Goal: Information Seeking & Learning: Find specific fact

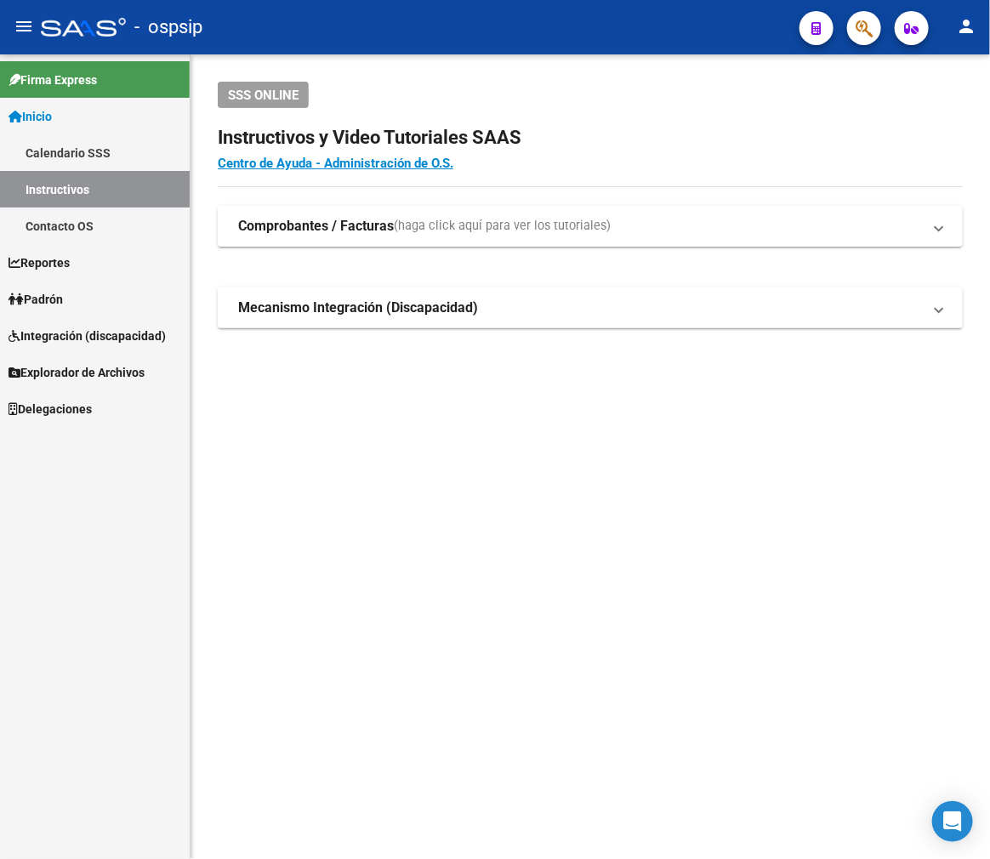
click at [846, 39] on div at bounding box center [858, 27] width 48 height 35
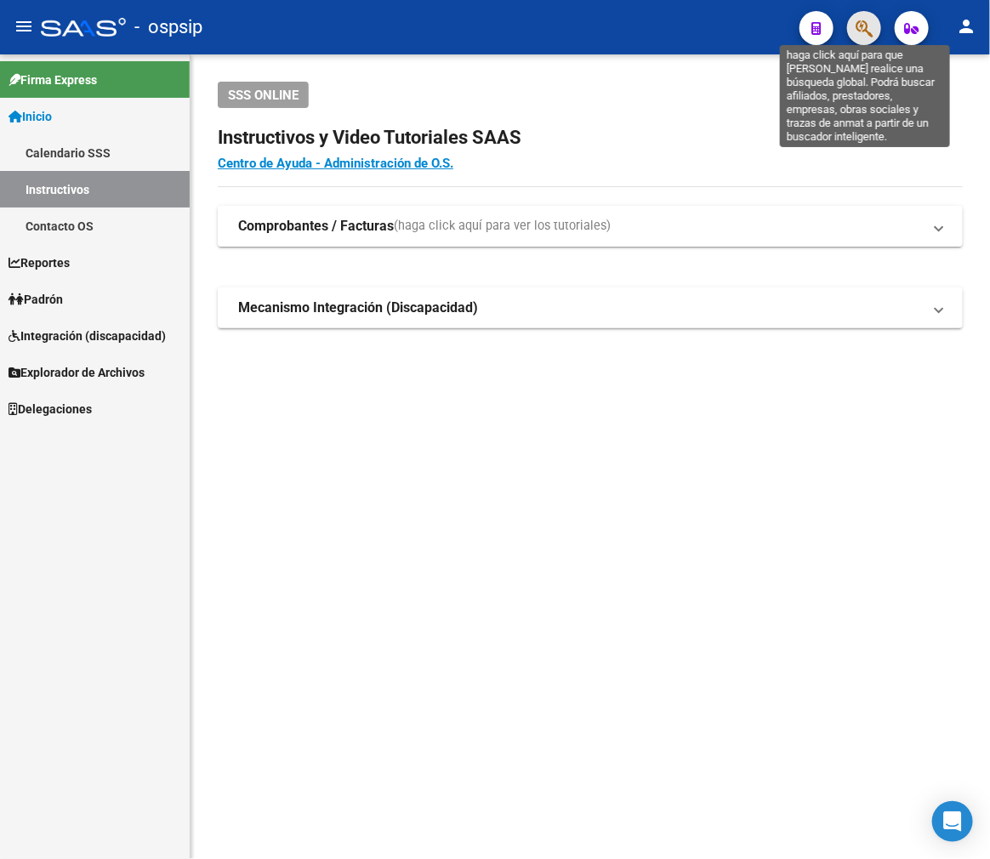
click at [856, 22] on button "button" at bounding box center [864, 28] width 34 height 34
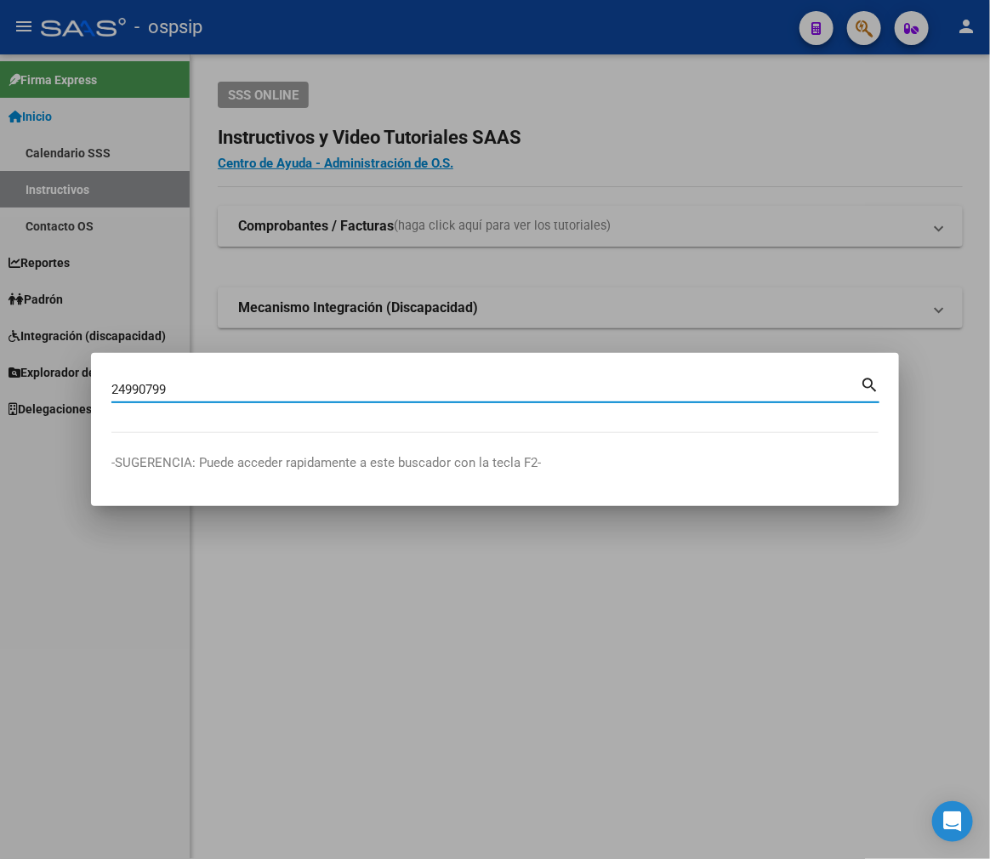
type input "24990799"
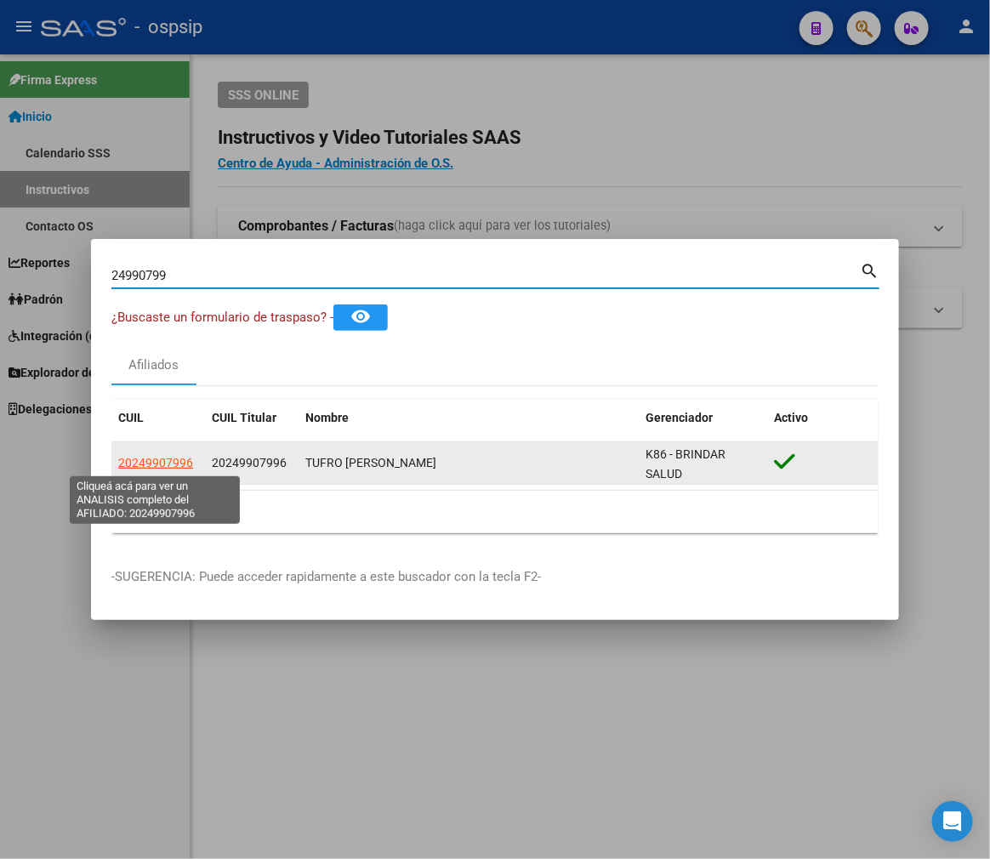
click at [167, 457] on span "20249907996" at bounding box center [155, 463] width 75 height 14
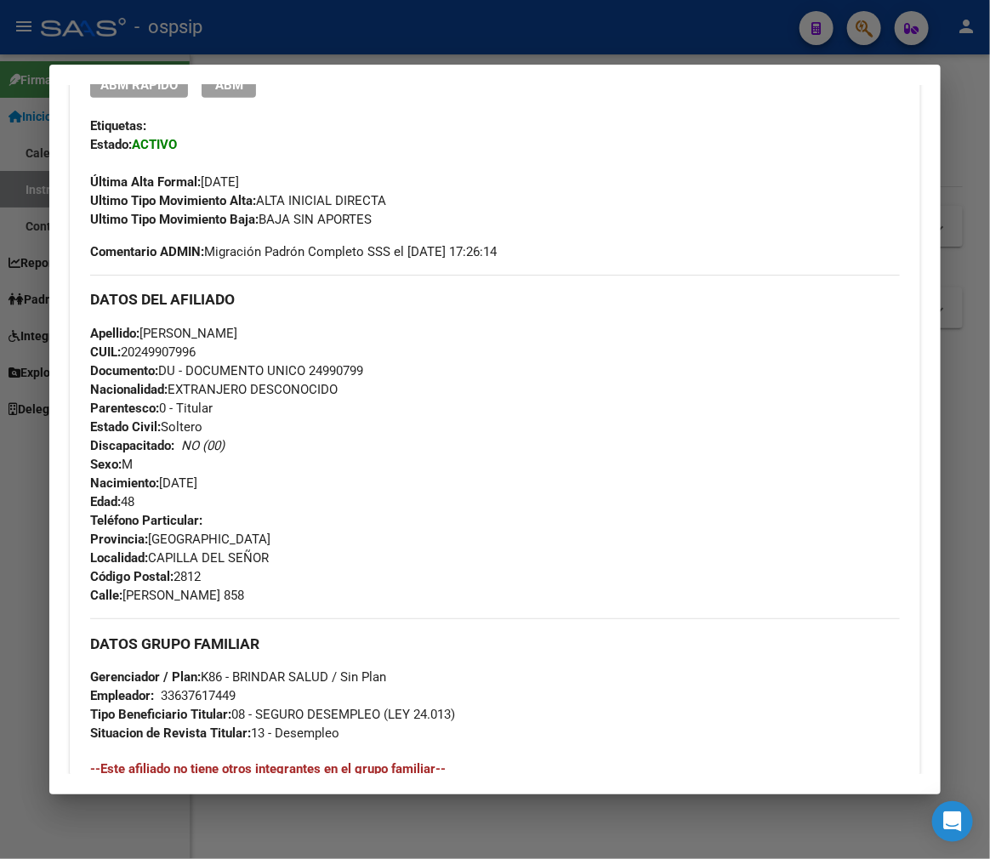
scroll to position [472, 0]
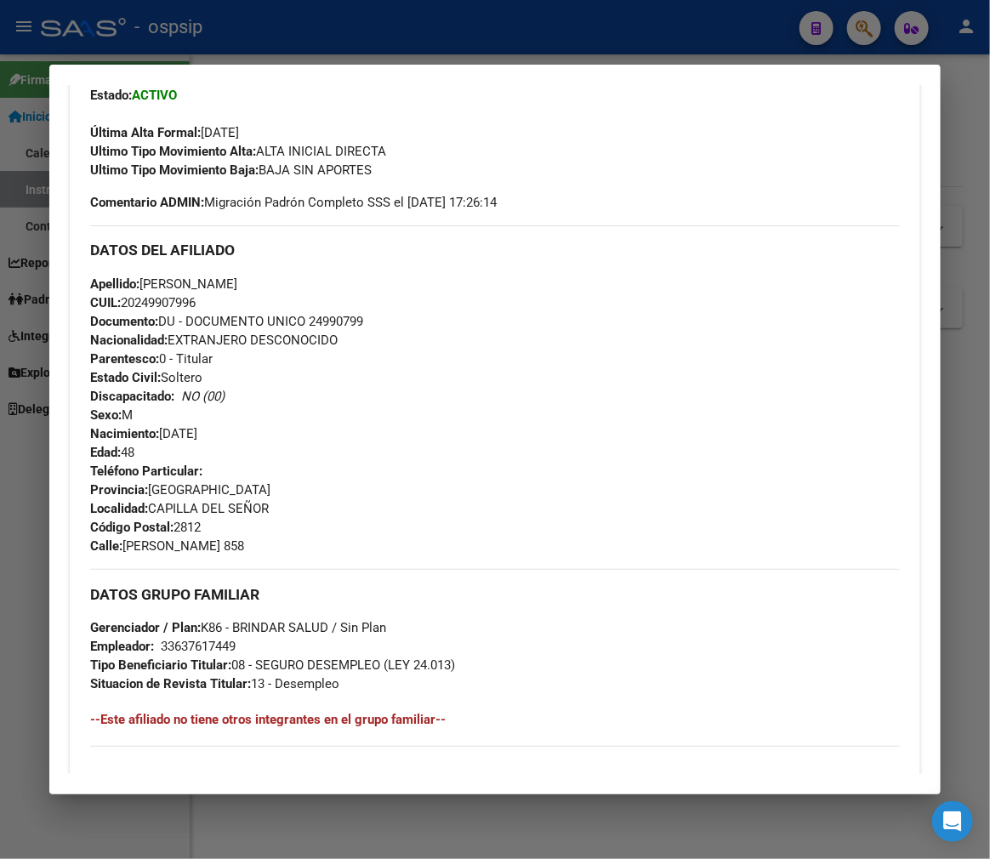
click at [752, 419] on div "Apellido: [PERSON_NAME]: 20249907996 Documento: DU - DOCUMENTO UNICO 24990799 N…" at bounding box center [495, 368] width 810 height 187
click at [406, 48] on div at bounding box center [495, 429] width 990 height 859
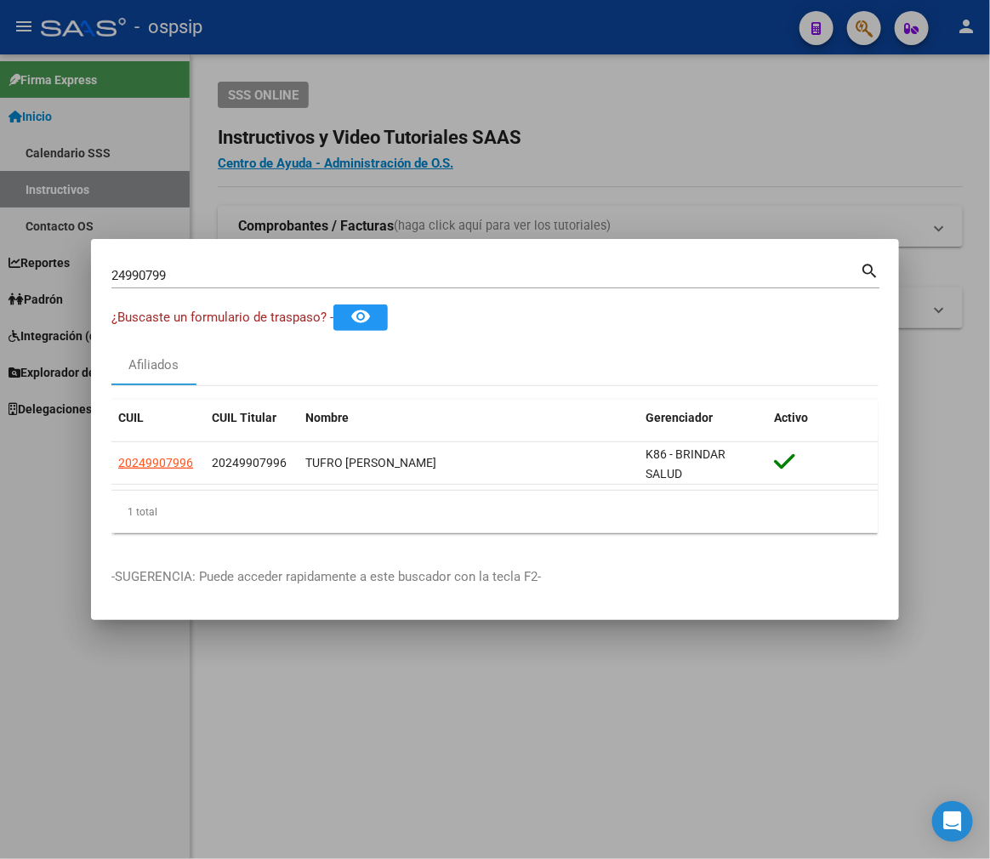
click at [406, 48] on div at bounding box center [495, 429] width 990 height 859
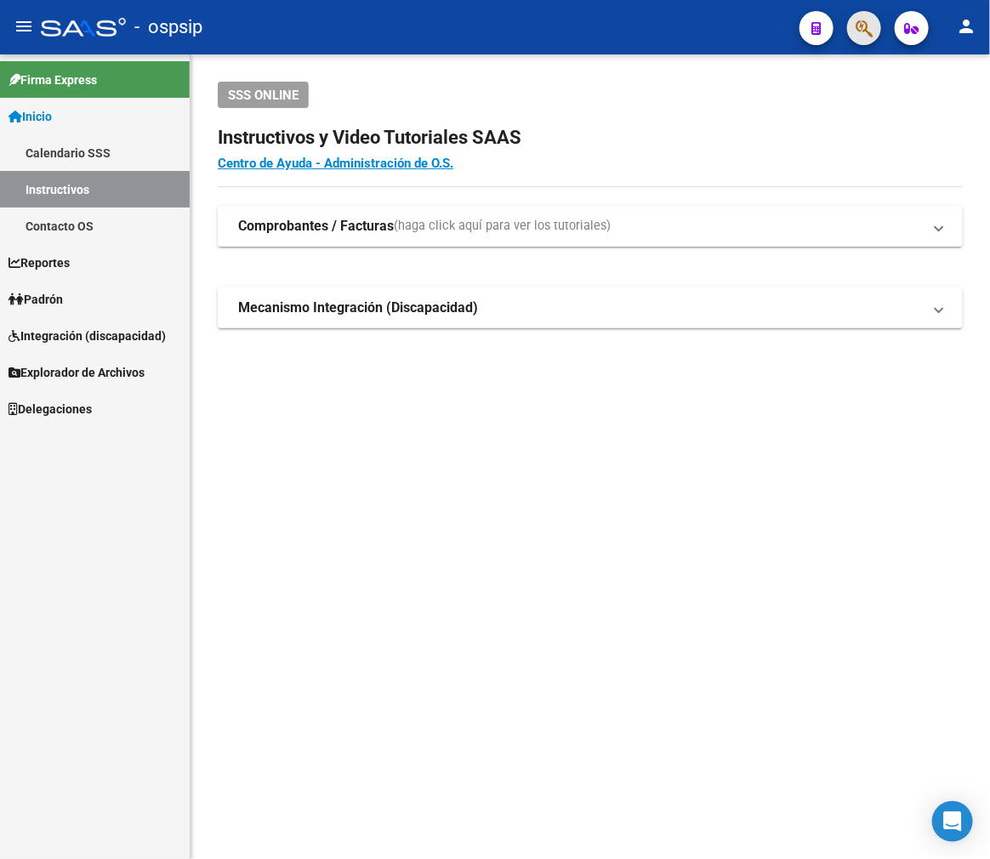
click at [881, 32] on button "button" at bounding box center [864, 28] width 34 height 34
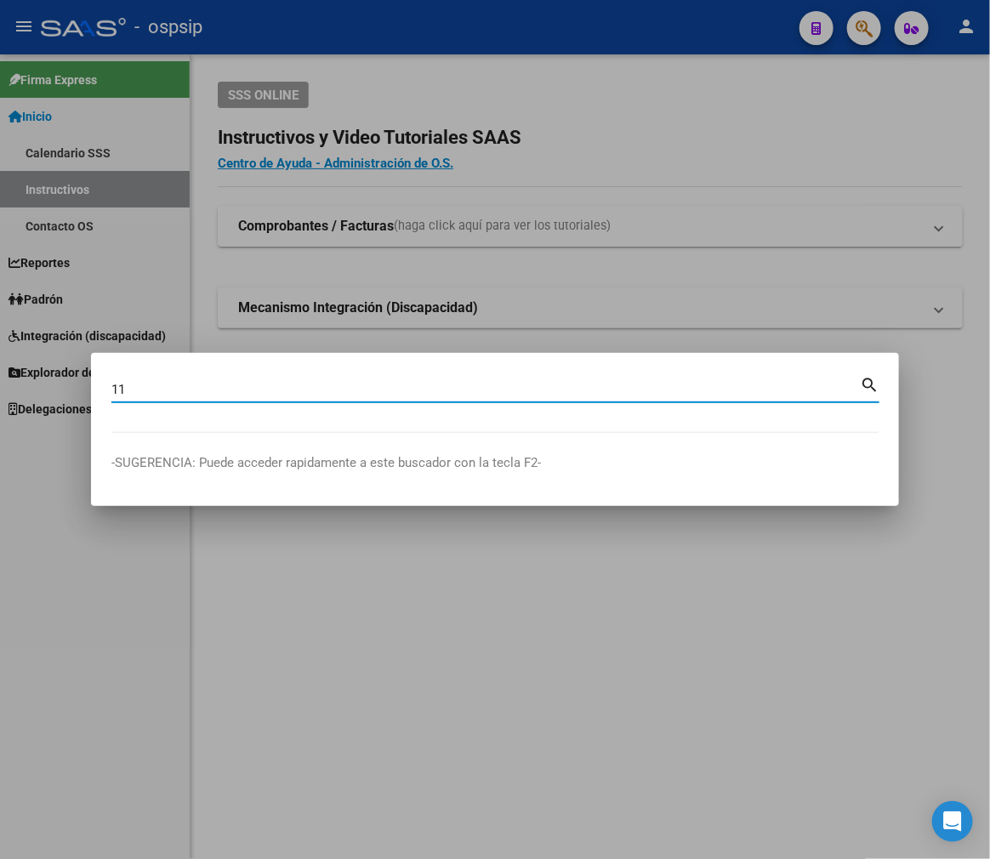
type input "1"
type input "36113202"
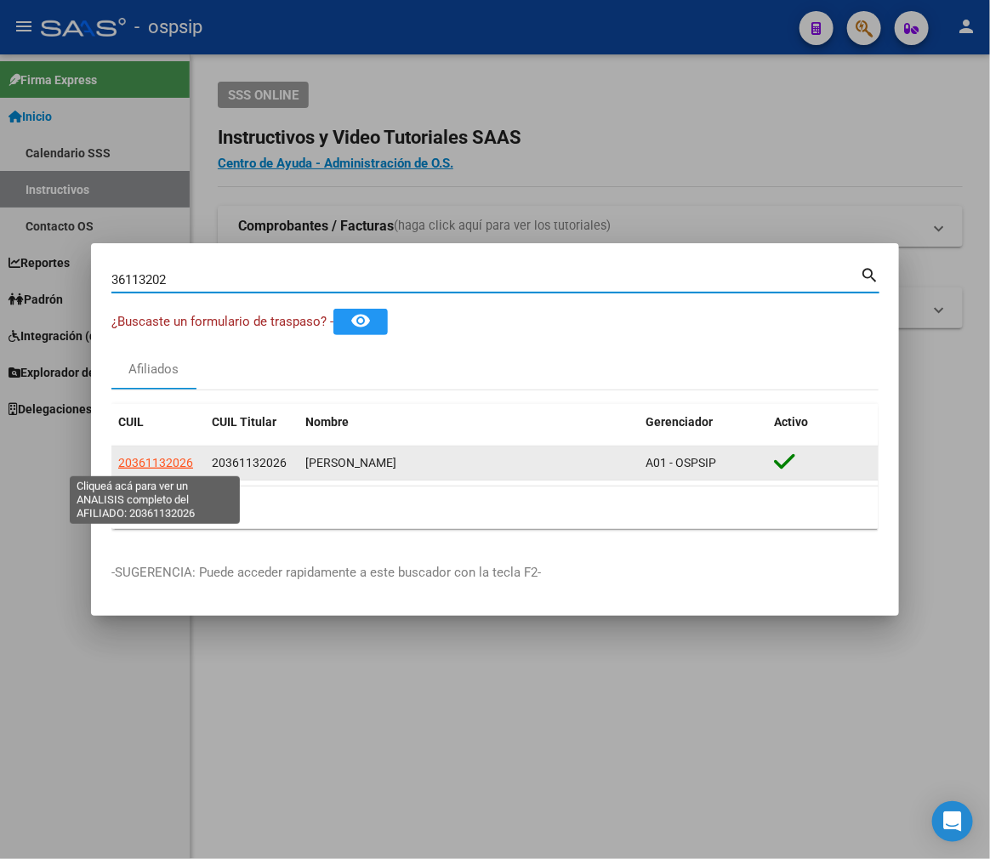
click at [142, 462] on span "20361132026" at bounding box center [155, 463] width 75 height 14
type textarea "20361132026"
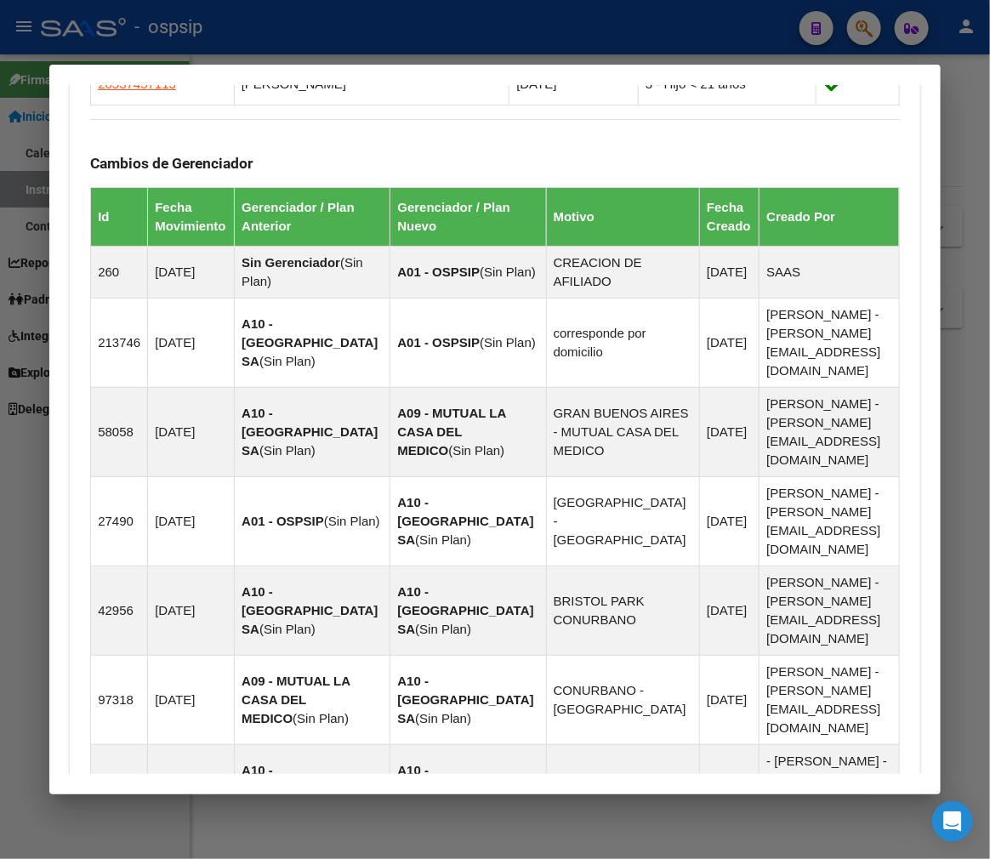
scroll to position [1377, 0]
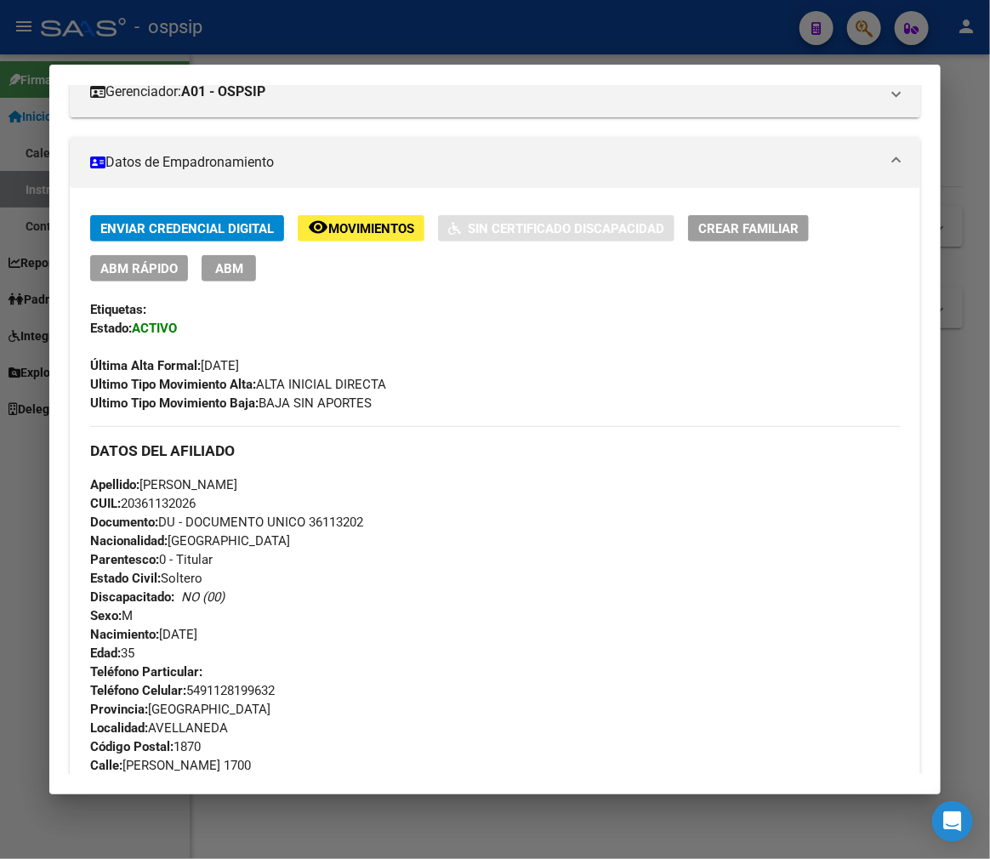
scroll to position [232, 0]
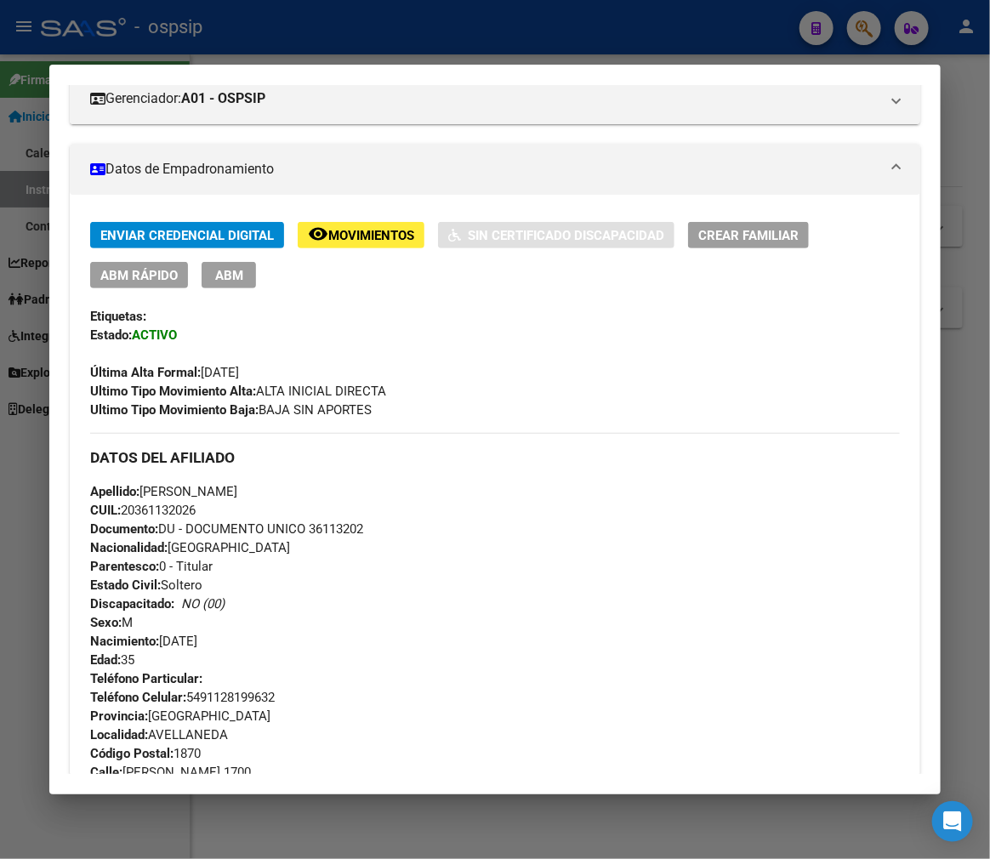
click at [486, 23] on div at bounding box center [495, 429] width 990 height 859
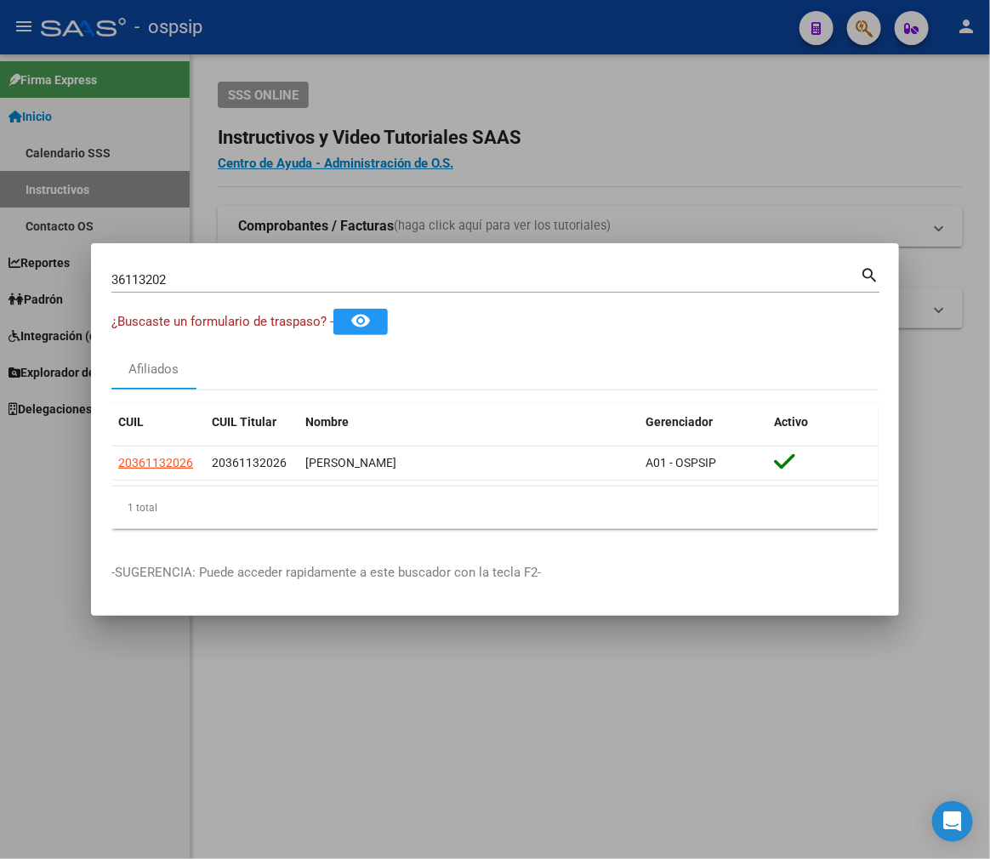
click at [486, 23] on div at bounding box center [495, 429] width 990 height 859
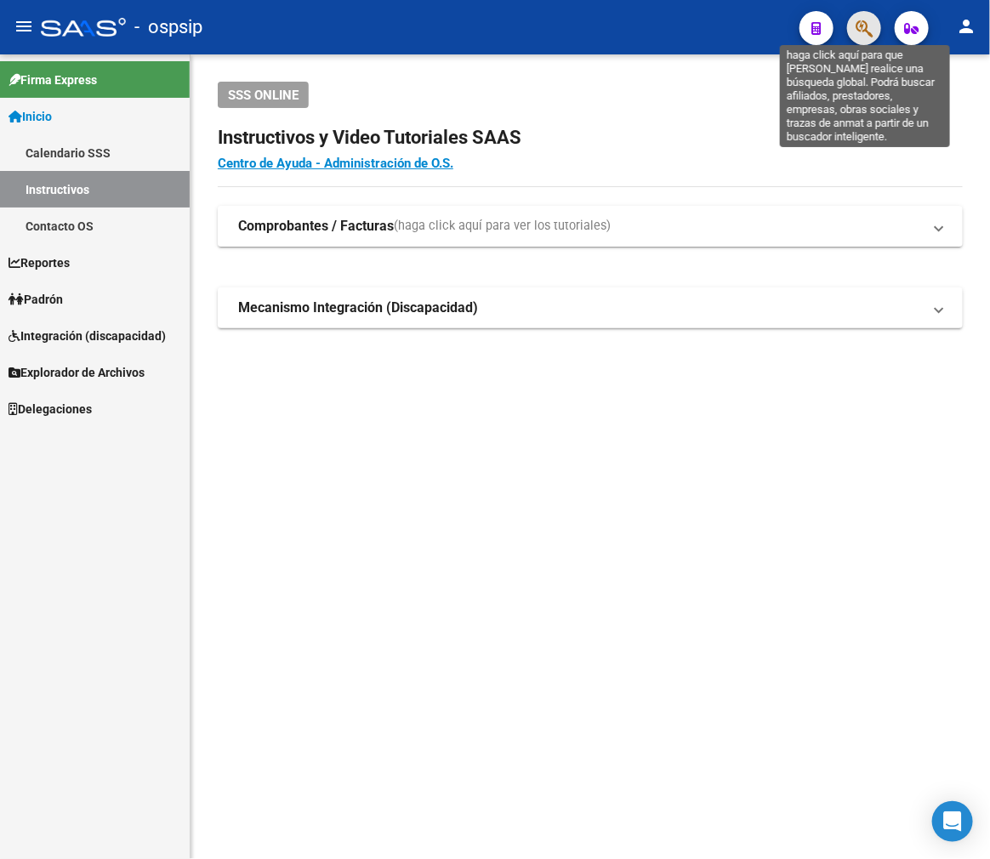
click at [868, 37] on icon "button" at bounding box center [864, 29] width 17 height 20
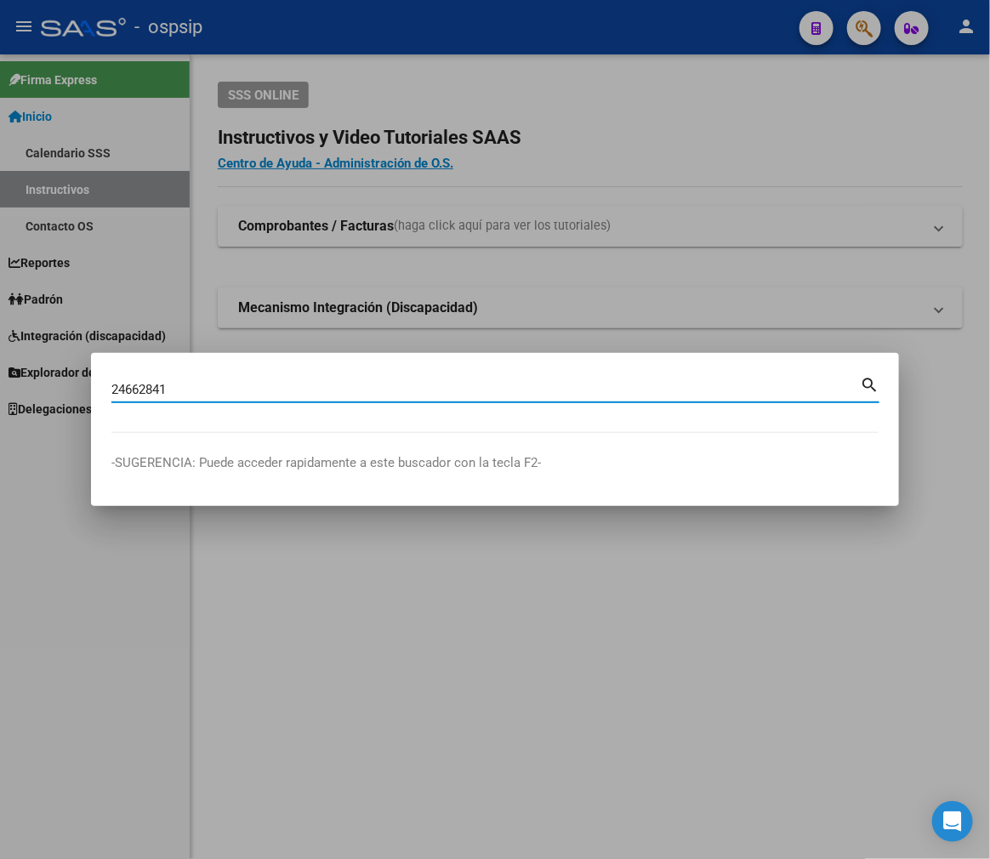
type input "24662841"
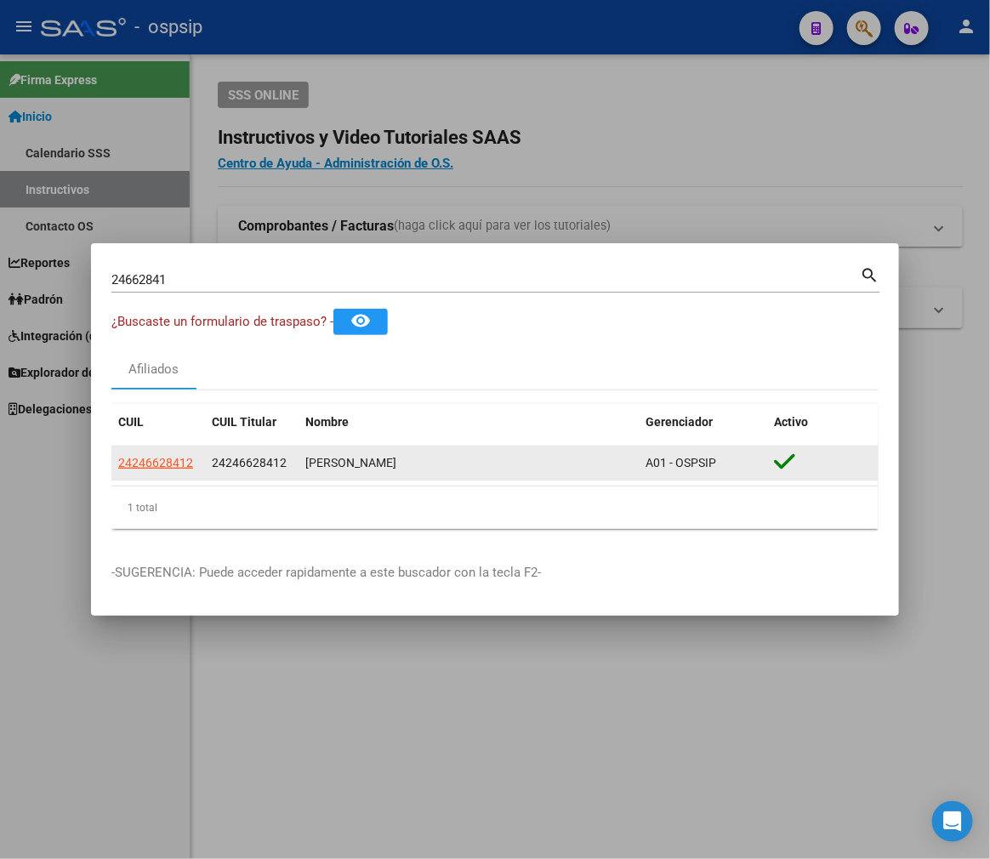
click at [157, 471] on app-link-go-to "24246628412" at bounding box center [155, 463] width 75 height 20
click at [157, 466] on span "24246628412" at bounding box center [155, 463] width 75 height 14
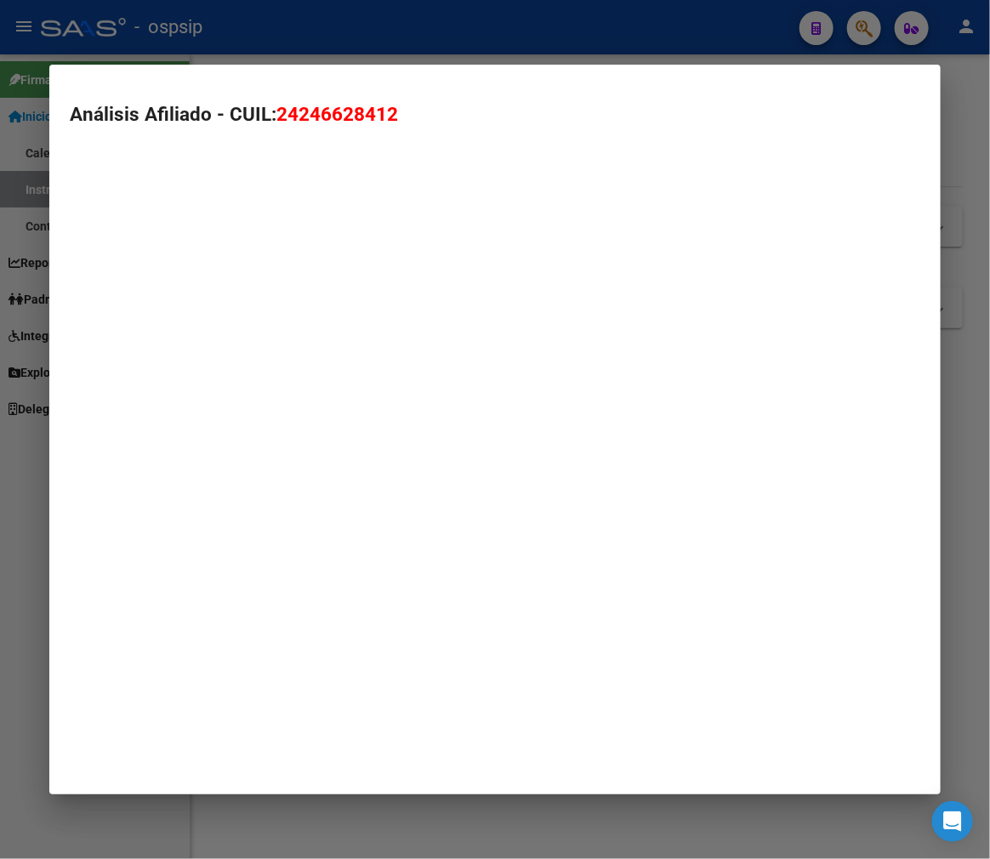
type textarea "24246628412"
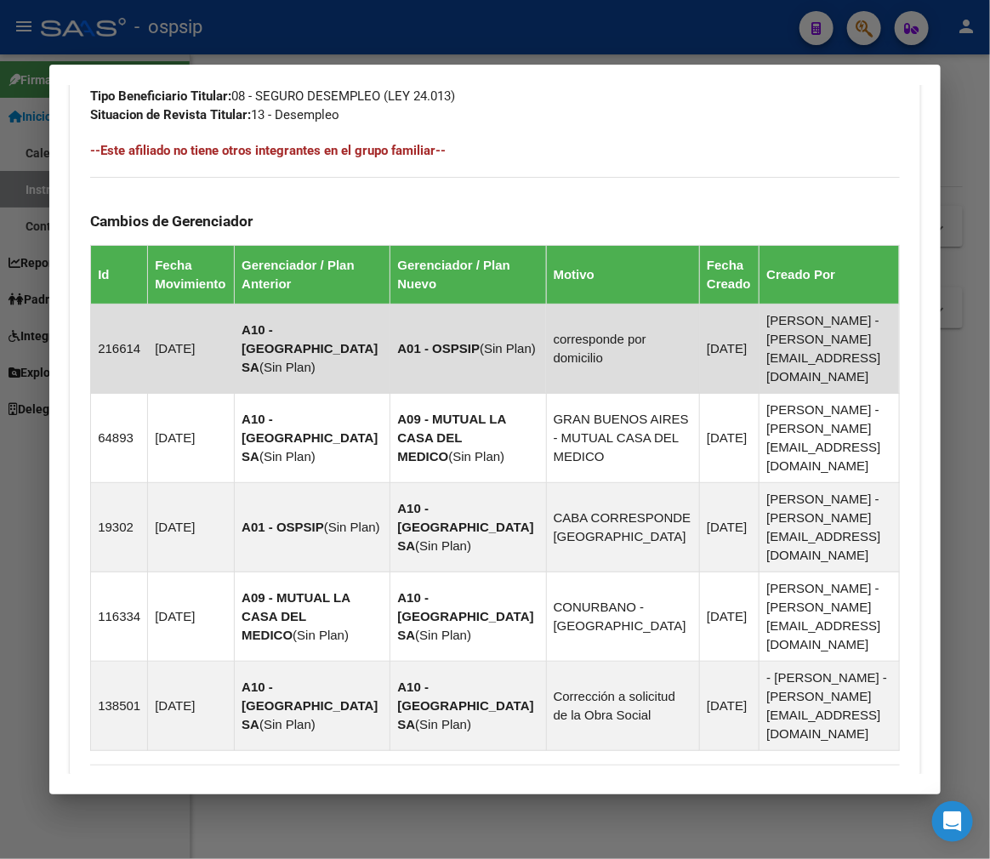
scroll to position [1118, 0]
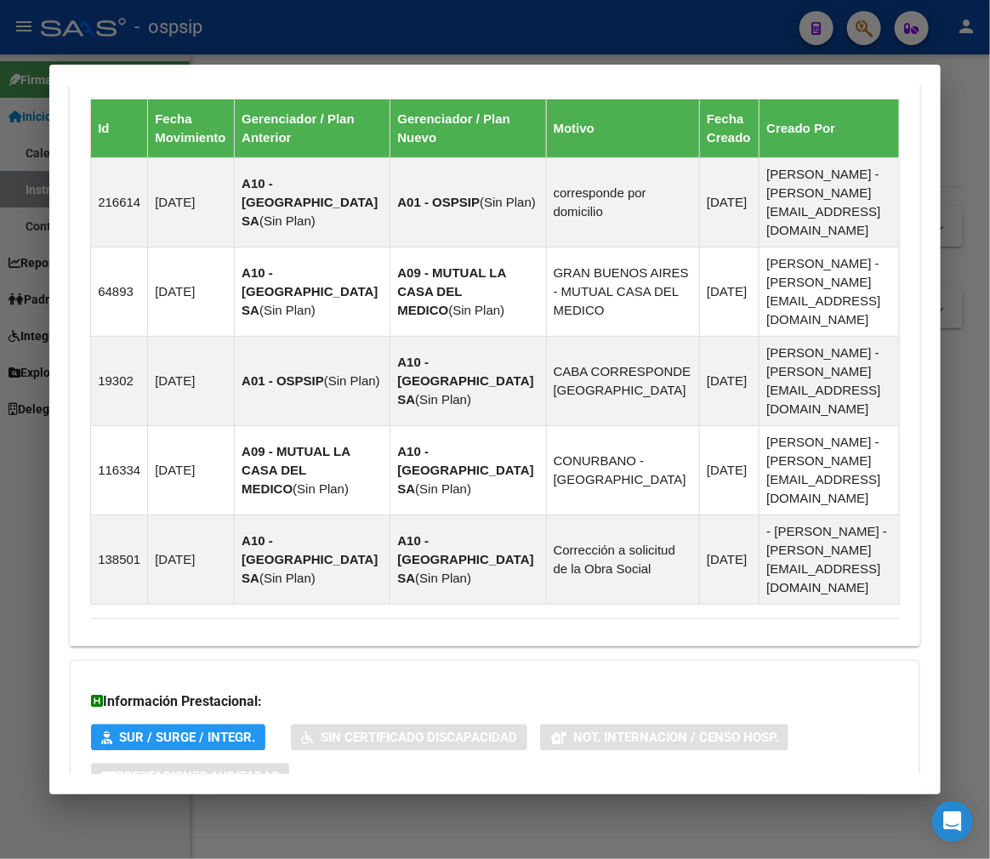
click at [556, 836] on mat-panel-title "Aportes y Contribuciones del Afiliado: 24246628412" at bounding box center [485, 846] width 790 height 20
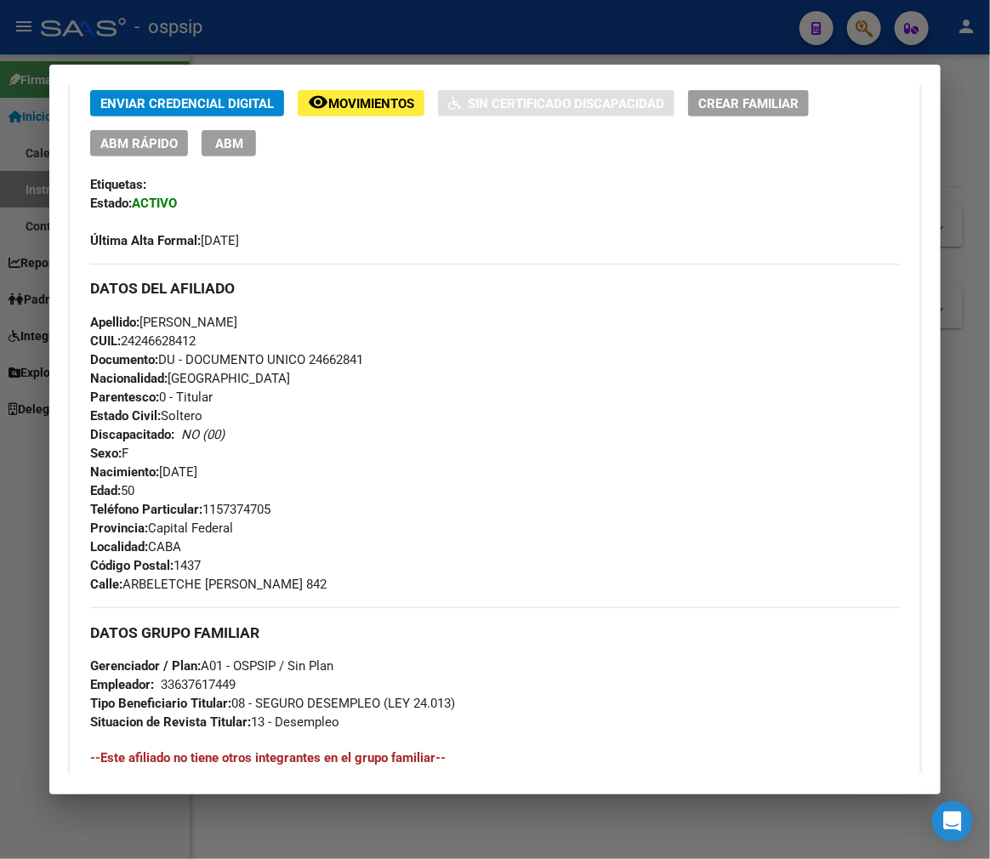
scroll to position [351, 0]
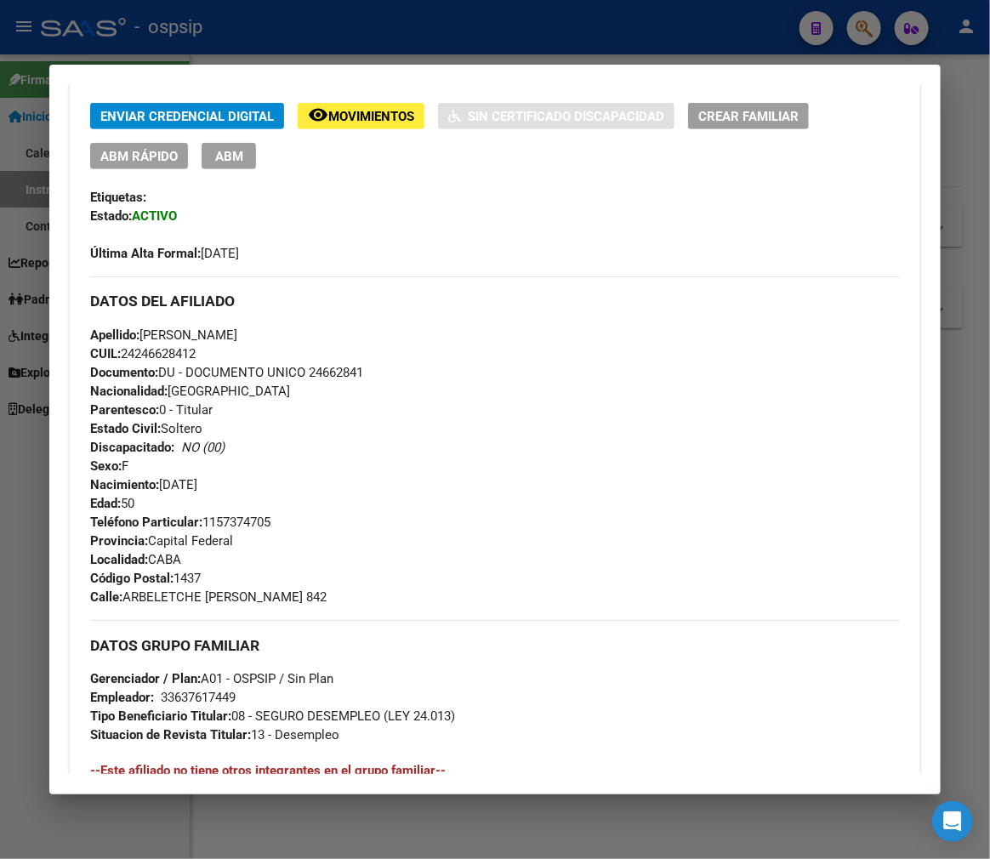
click at [277, 21] on div at bounding box center [495, 429] width 990 height 859
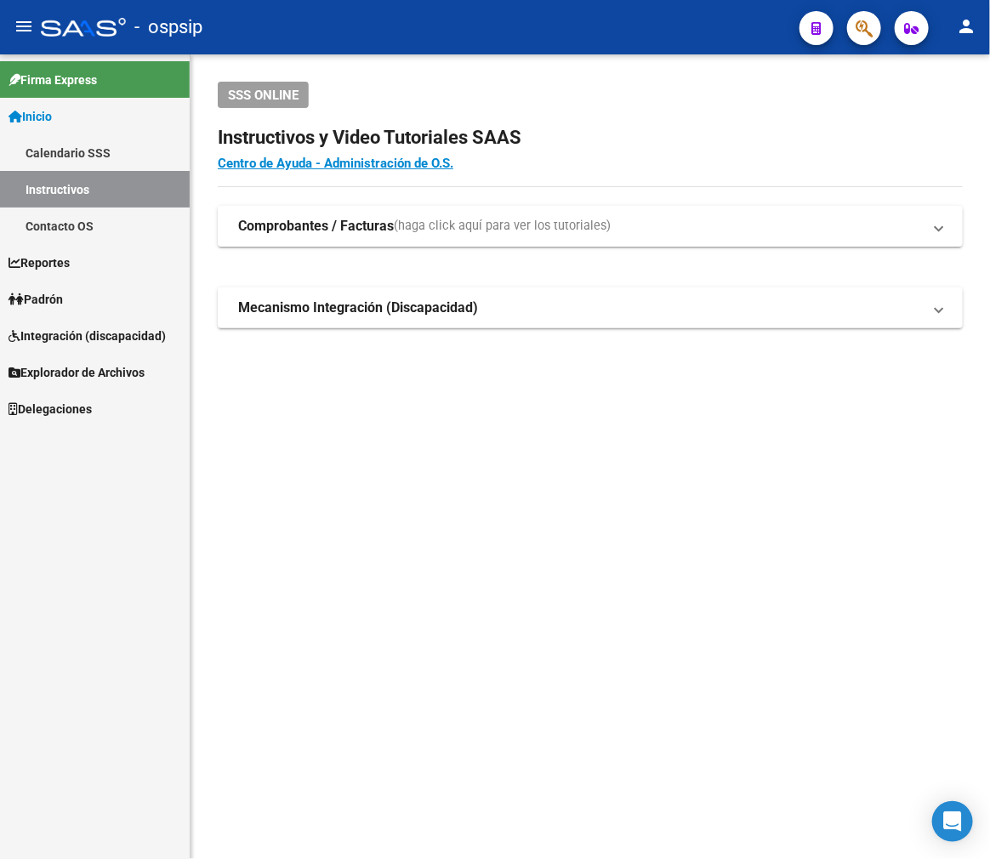
click at [866, 21] on icon "button" at bounding box center [864, 29] width 17 height 20
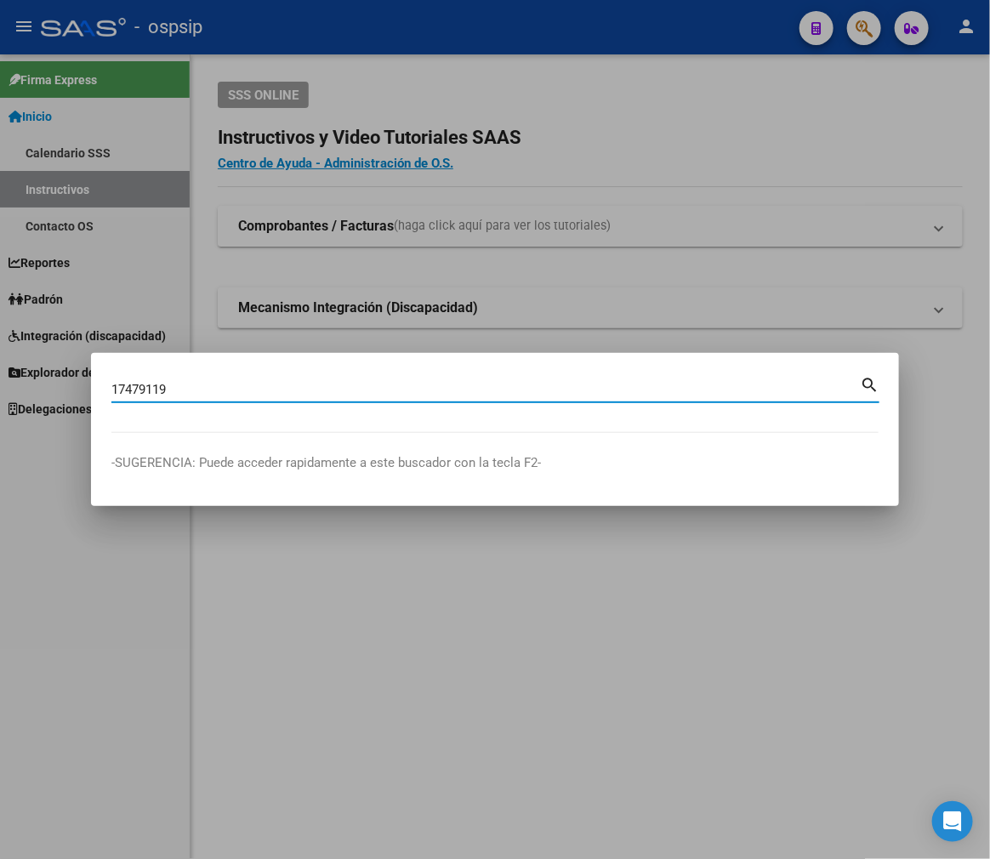
type input "17479119"
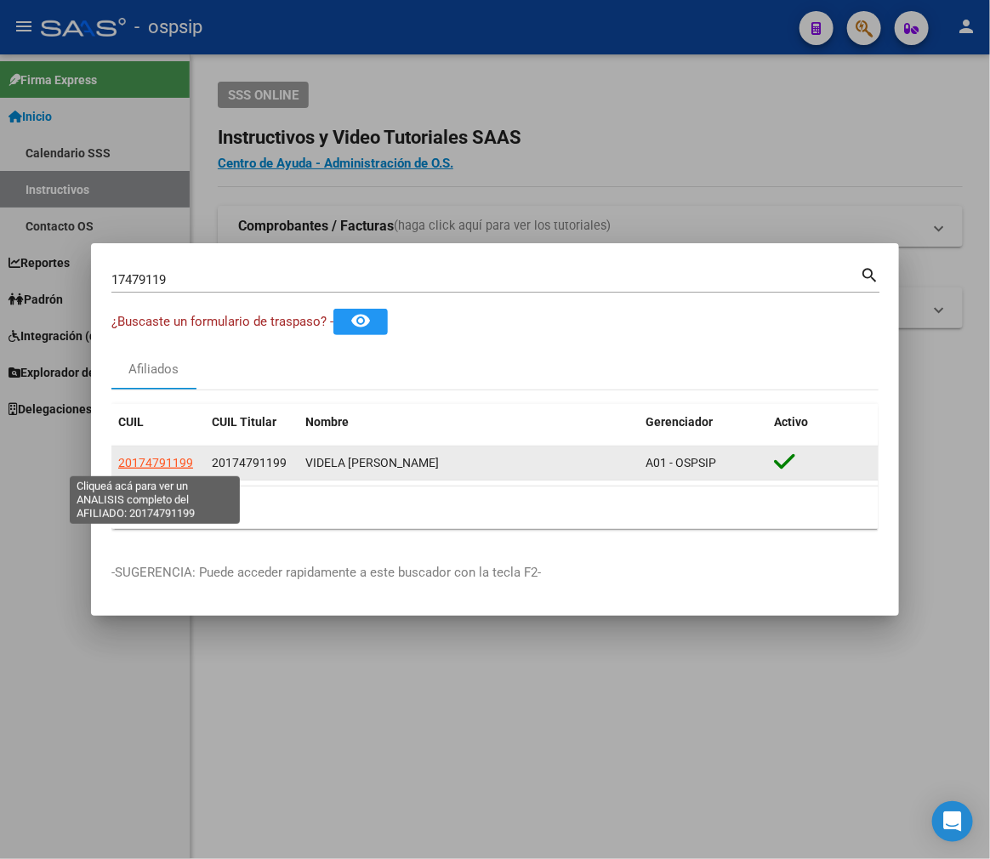
click at [168, 462] on span "20174791199" at bounding box center [155, 463] width 75 height 14
type textarea "20174791199"
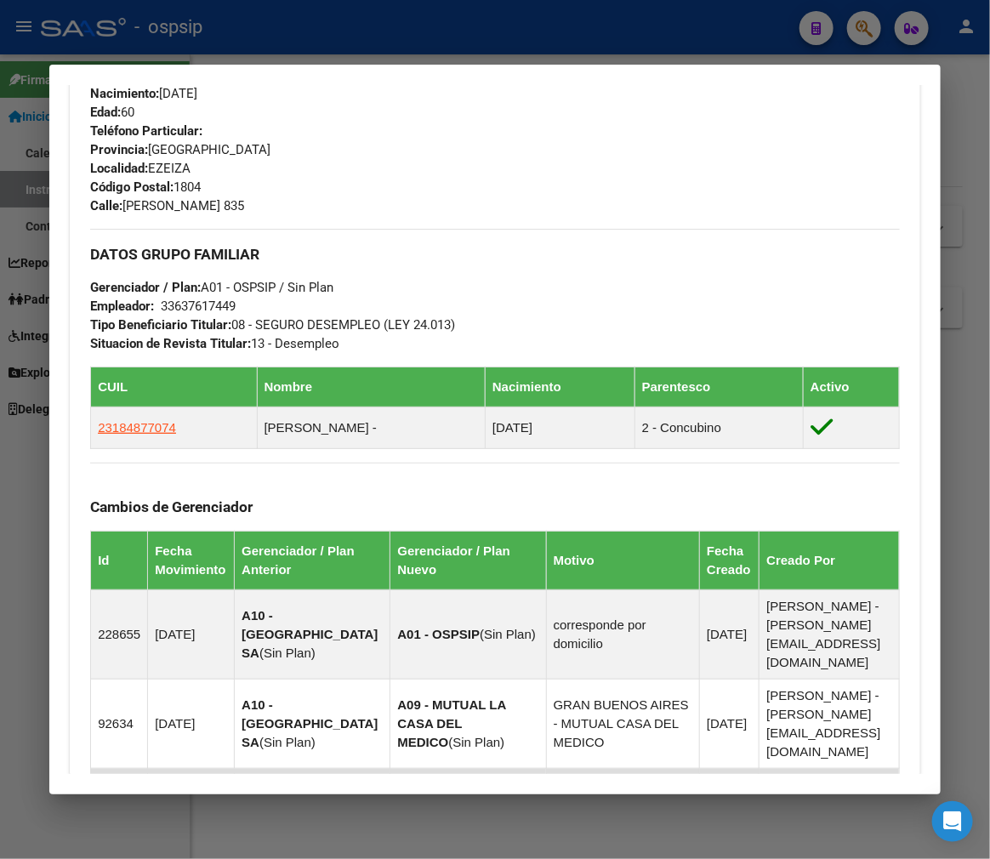
scroll to position [378, 0]
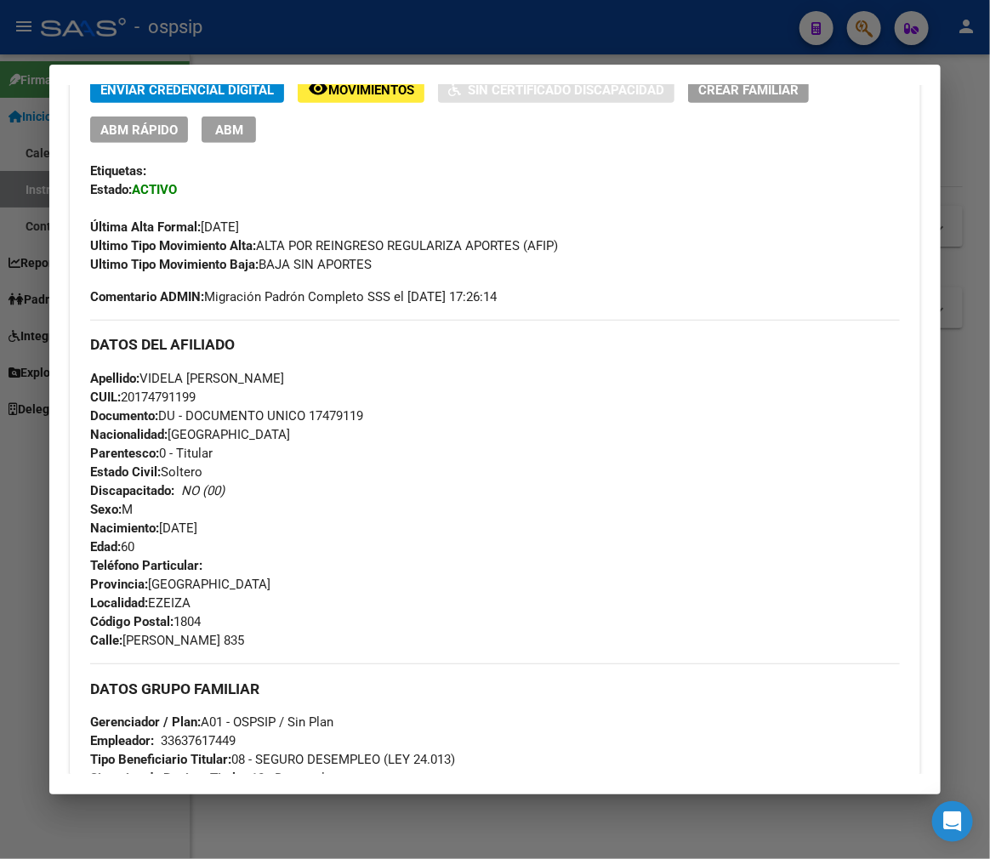
click at [497, 522] on div "Apellido: VIDELA [PERSON_NAME]: 20174791199 Documento: DU - DOCUMENTO UNICO 174…" at bounding box center [495, 462] width 810 height 187
click at [486, 40] on div at bounding box center [495, 429] width 990 height 859
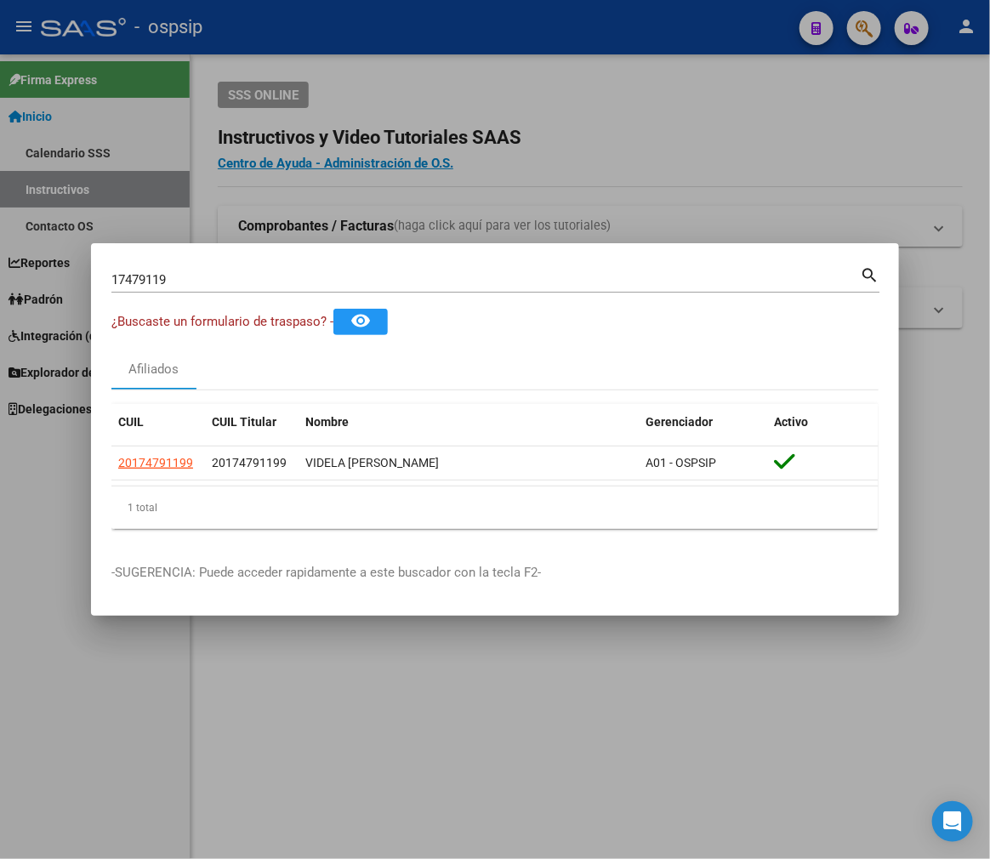
click at [486, 40] on div at bounding box center [495, 429] width 990 height 859
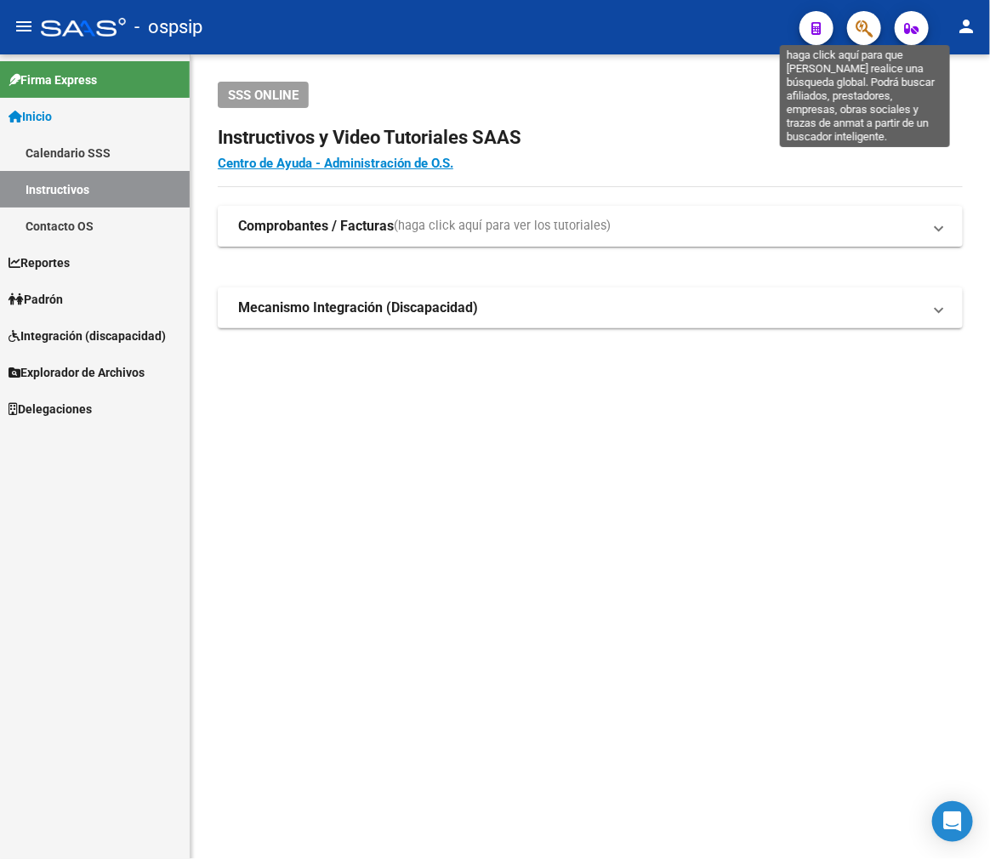
click at [868, 26] on icon "button" at bounding box center [864, 29] width 17 height 20
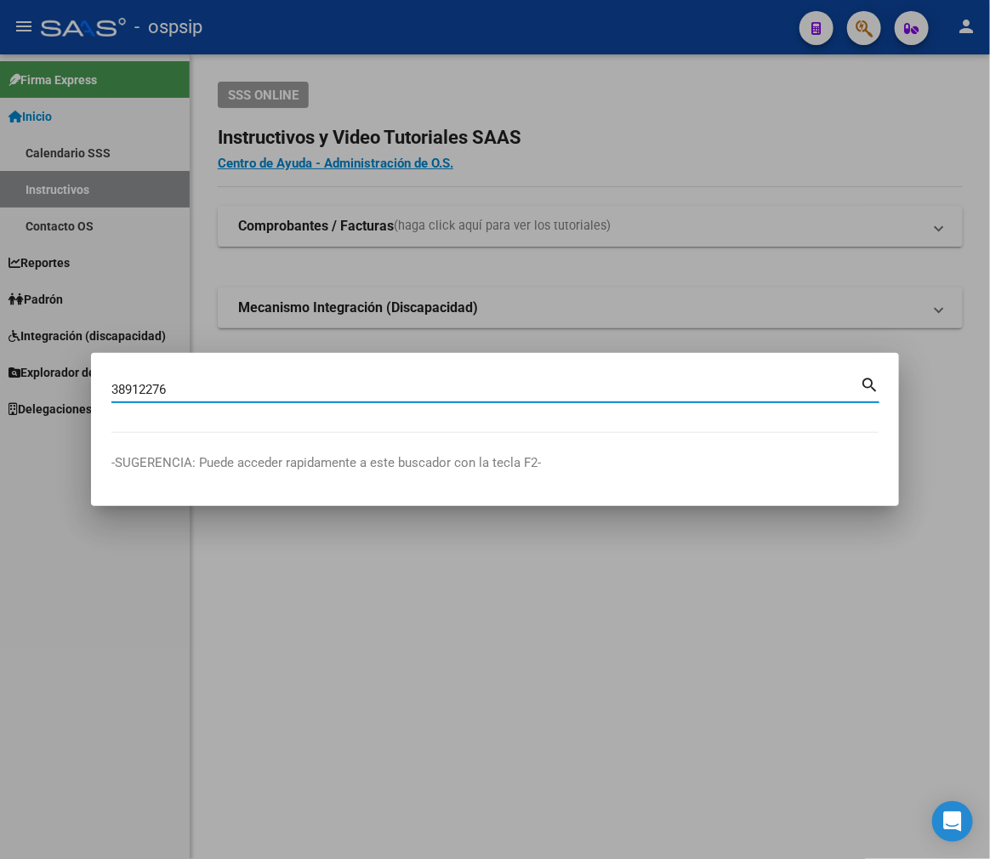
type input "38912276"
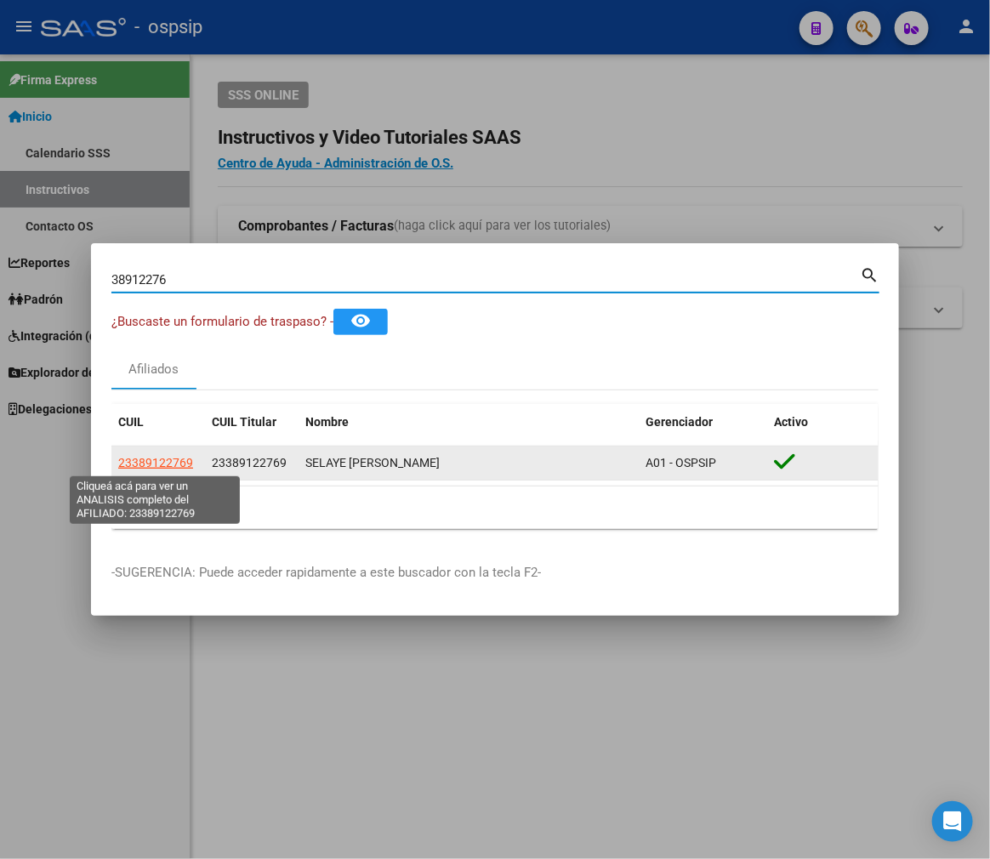
click at [170, 465] on span "23389122769" at bounding box center [155, 463] width 75 height 14
type textarea "23389122769"
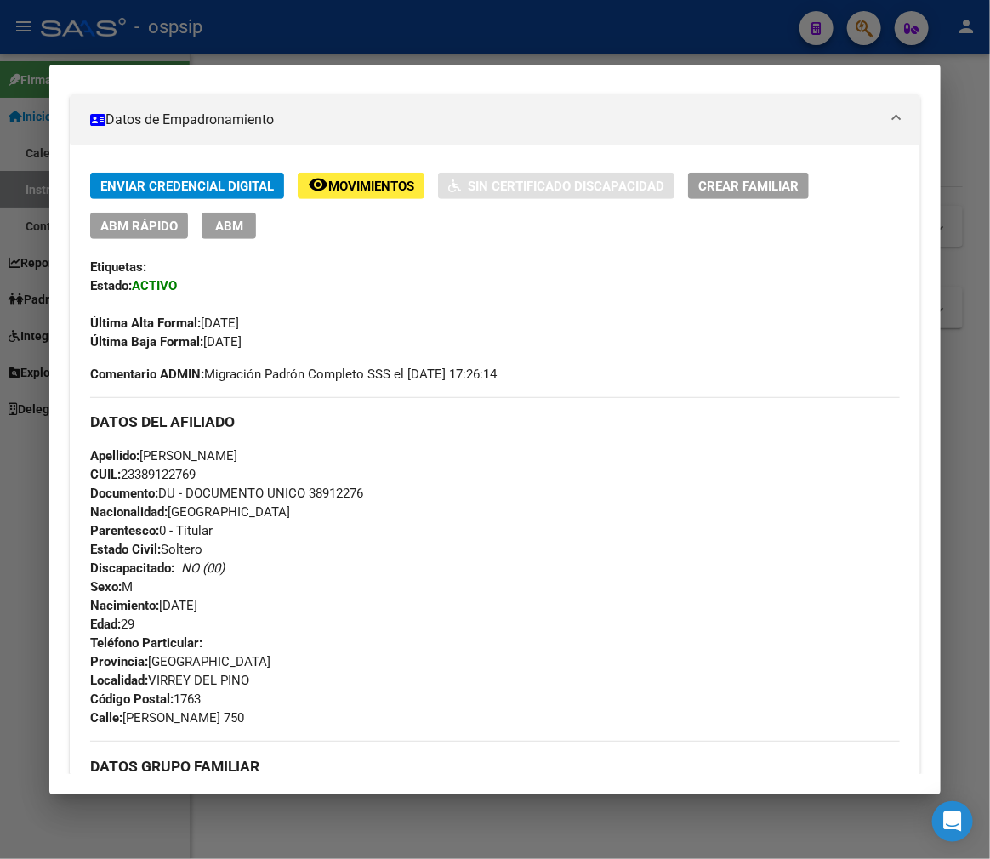
scroll to position [283, 0]
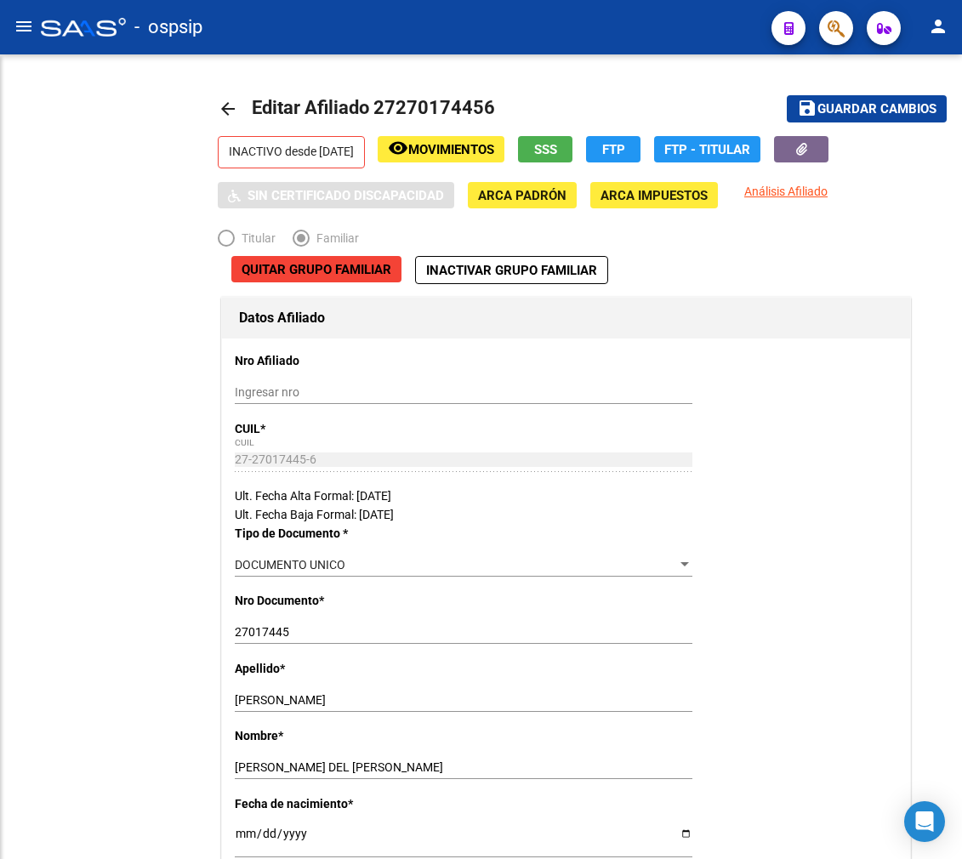
radio input "true"
type input "30-55244260-8"
